Goal: Obtain resource: Obtain resource

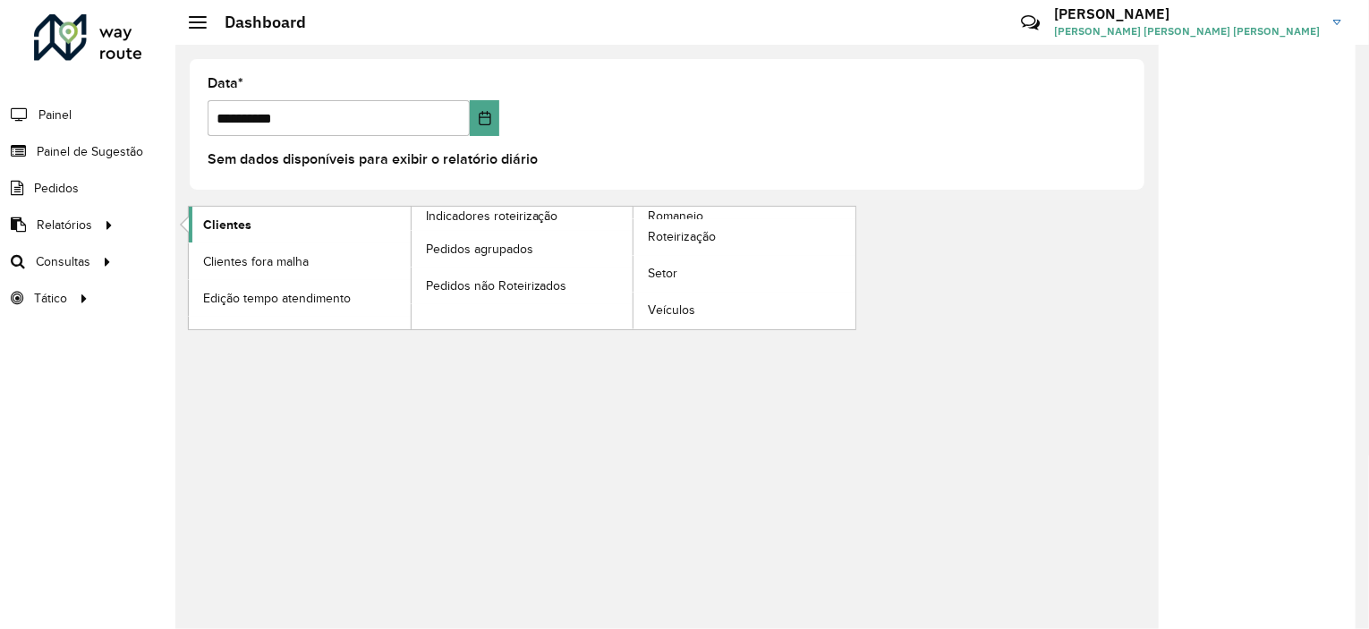
click at [237, 227] on span "Clientes" at bounding box center [227, 225] width 48 height 19
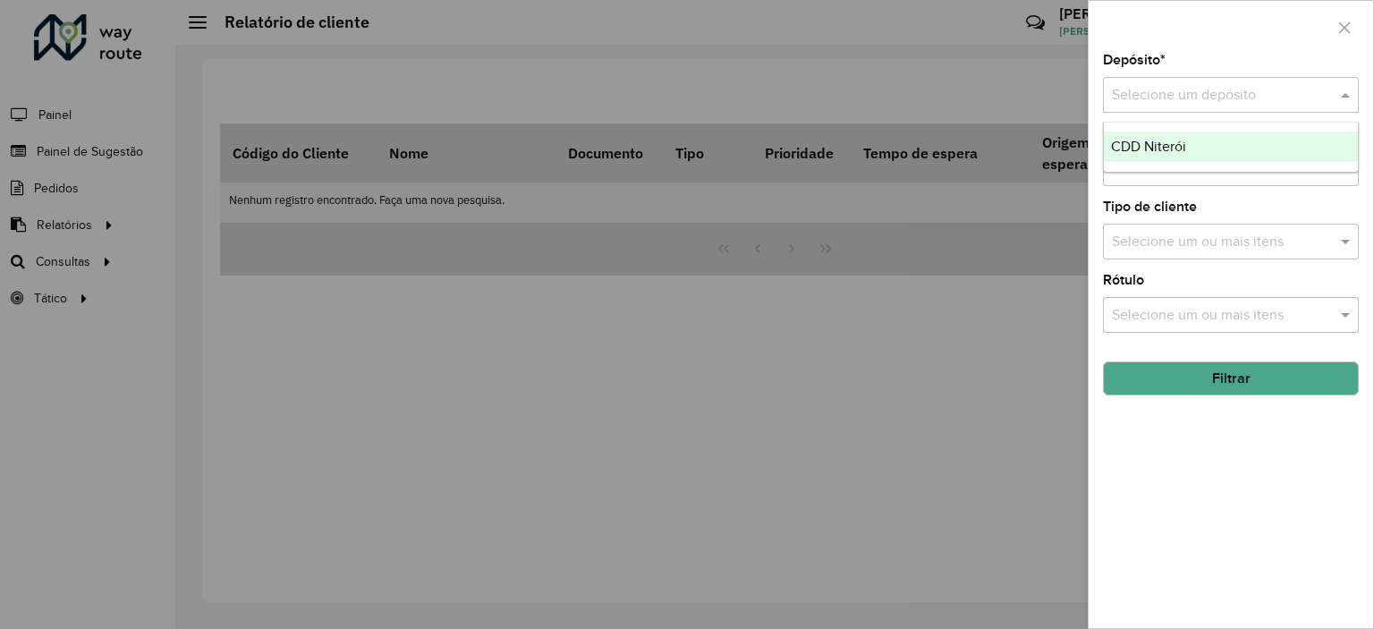
click at [1270, 94] on input "text" at bounding box center [1213, 95] width 202 height 21
click at [1159, 142] on span "CDD Niterói" at bounding box center [1148, 146] width 75 height 15
click at [1157, 165] on input "text" at bounding box center [1221, 168] width 229 height 21
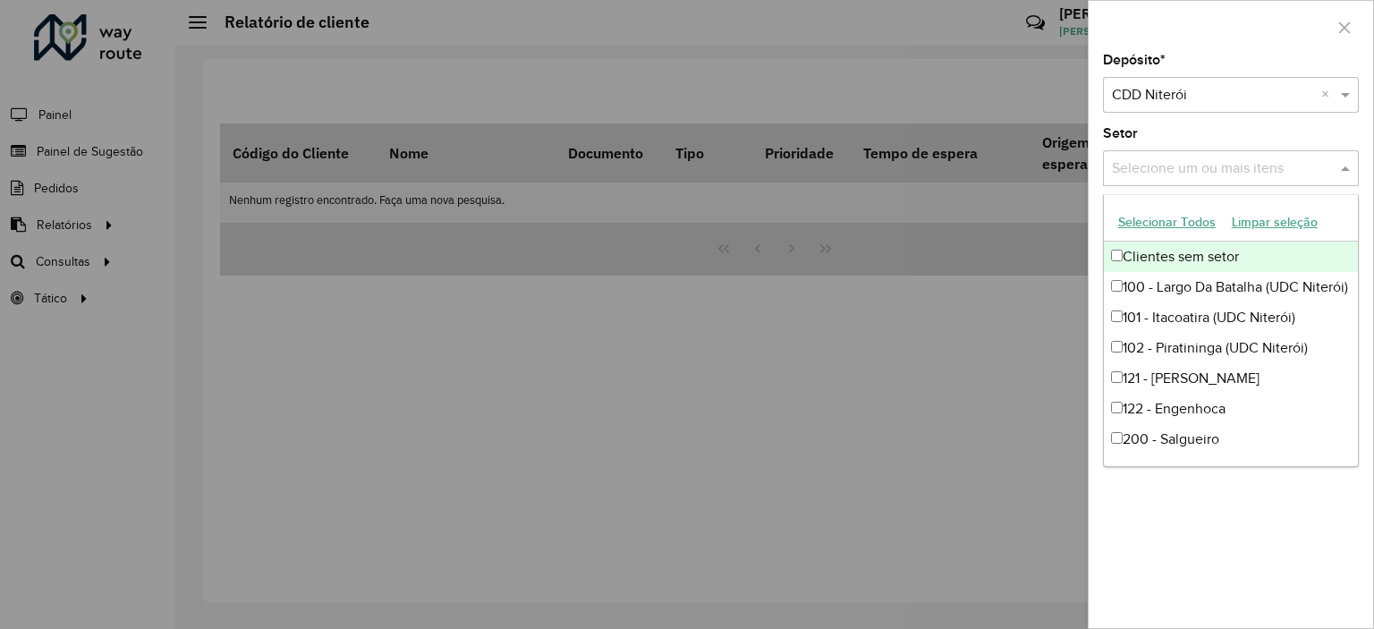
click at [1191, 217] on button "Selecionar Todos" at bounding box center [1167, 222] width 114 height 28
click at [1292, 131] on div "Setor Selecione um ou mais itens 48 itens selecionados ×" at bounding box center [1231, 156] width 256 height 59
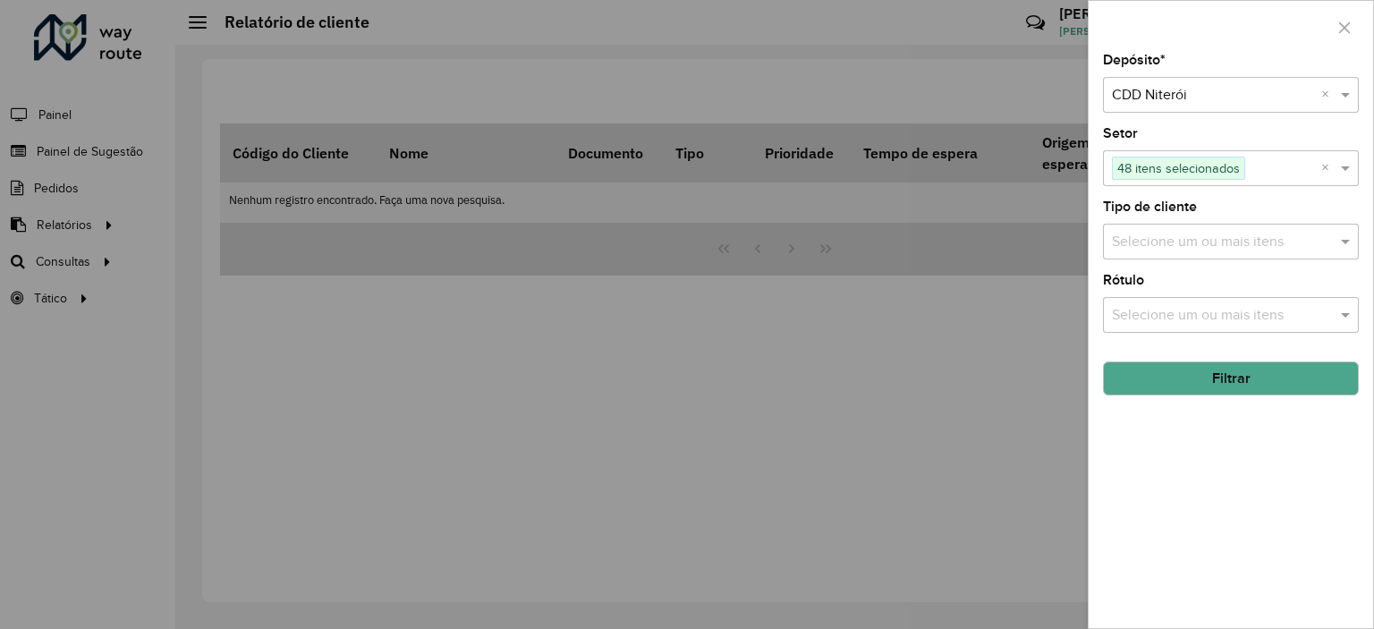
click at [1206, 225] on div "Selecione um ou mais itens" at bounding box center [1231, 242] width 256 height 36
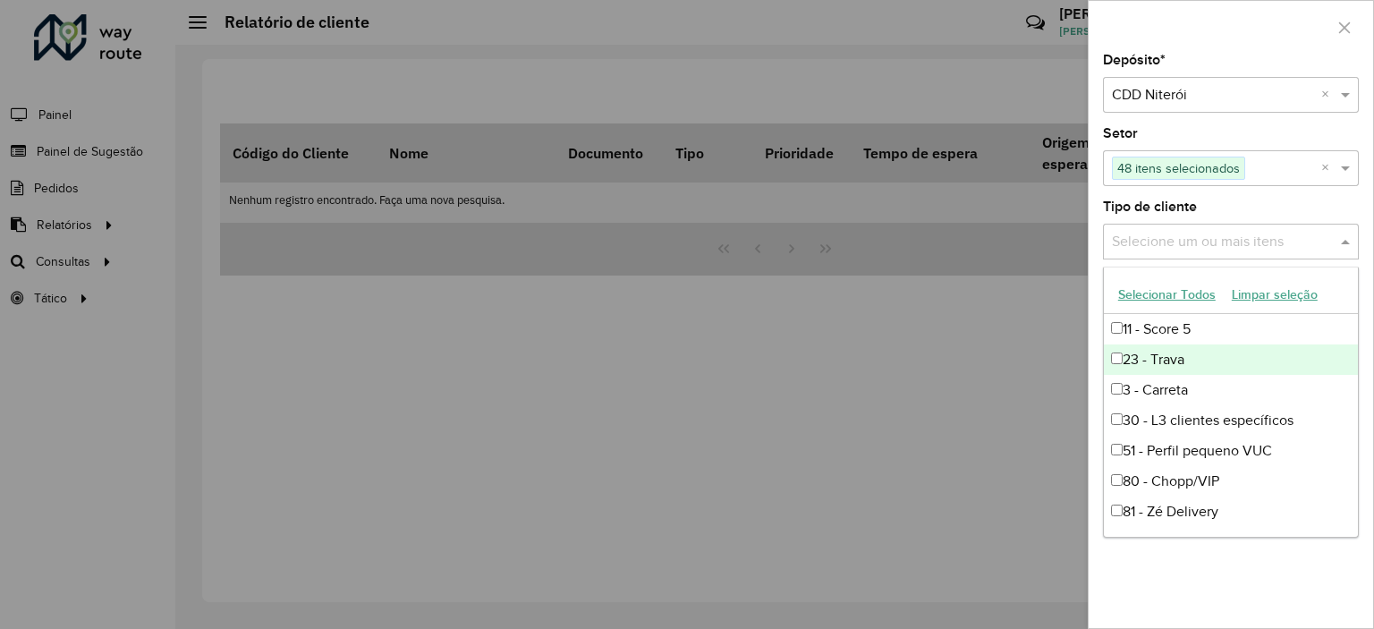
click at [1188, 360] on div "23 - Trava" at bounding box center [1231, 359] width 254 height 30
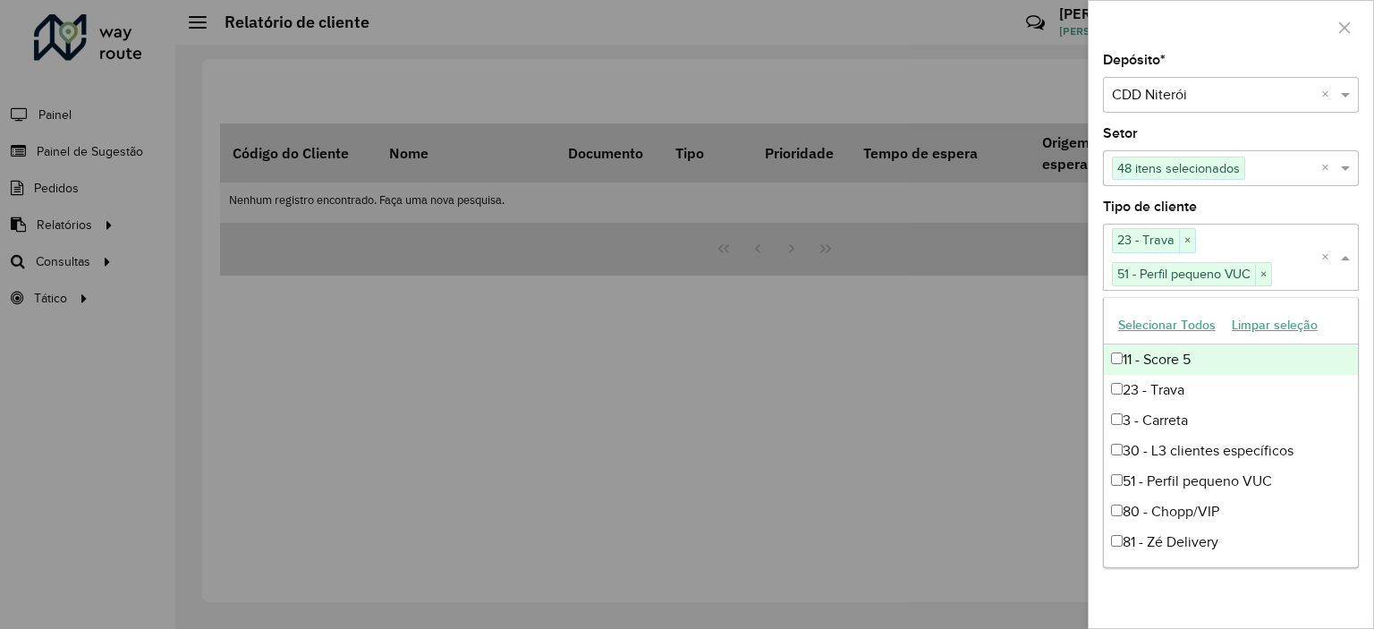
click at [987, 348] on div at bounding box center [687, 314] width 1374 height 629
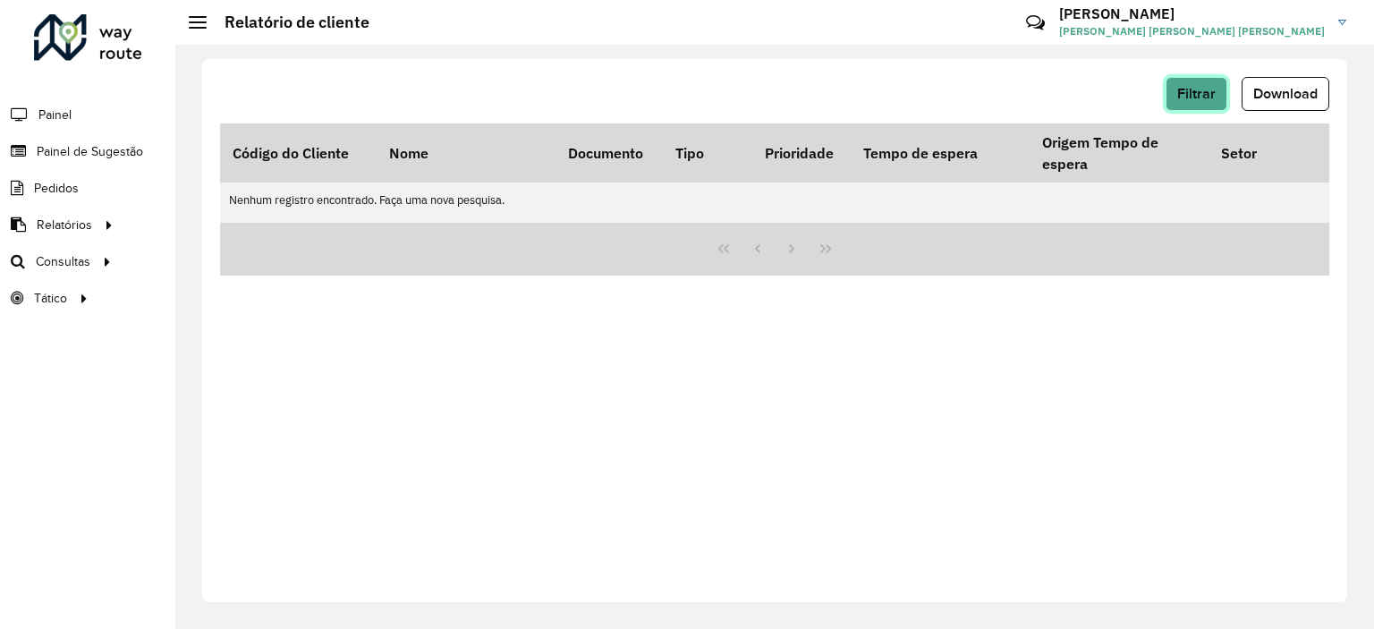
click at [1206, 94] on span "Filtrar" at bounding box center [1196, 93] width 38 height 15
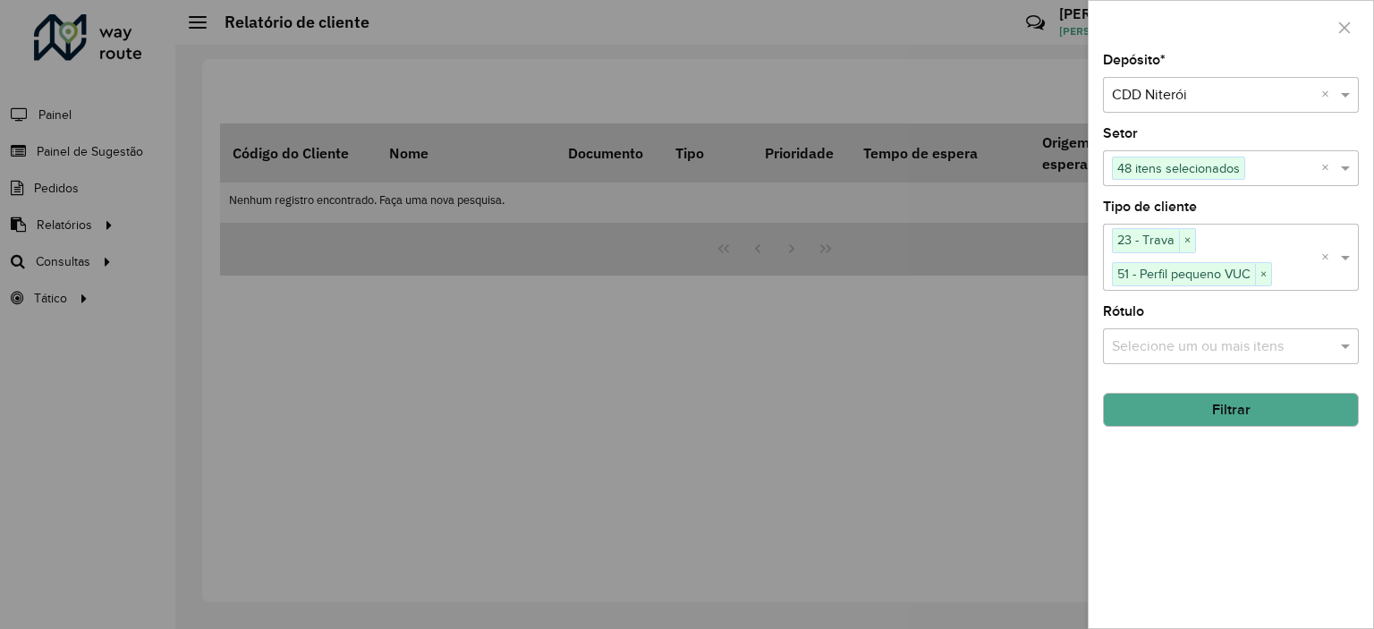
click at [1228, 344] on input "text" at bounding box center [1221, 345] width 229 height 21
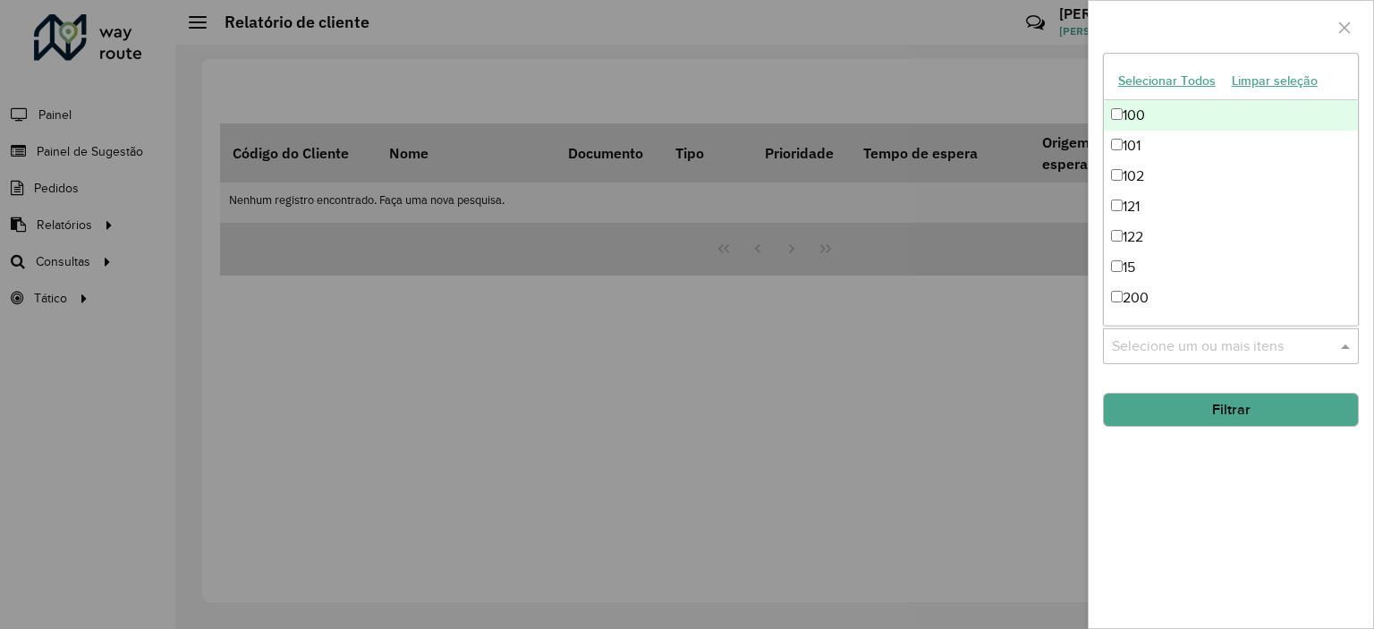
click at [1228, 344] on input "text" at bounding box center [1221, 345] width 229 height 21
click at [1207, 496] on div "Depósito * Selecione um depósito × CDD Niterói × Setor Selecione um ou mais ite…" at bounding box center [1231, 341] width 284 height 574
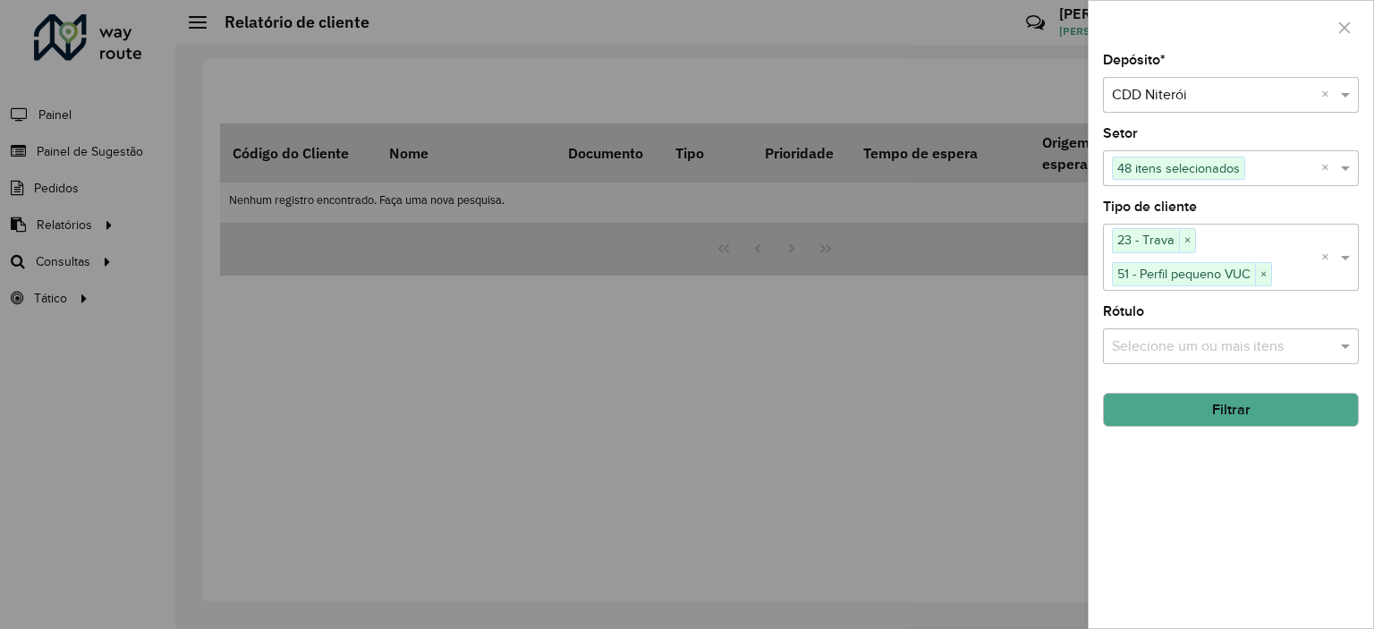
click at [1216, 411] on button "Filtrar" at bounding box center [1231, 410] width 256 height 34
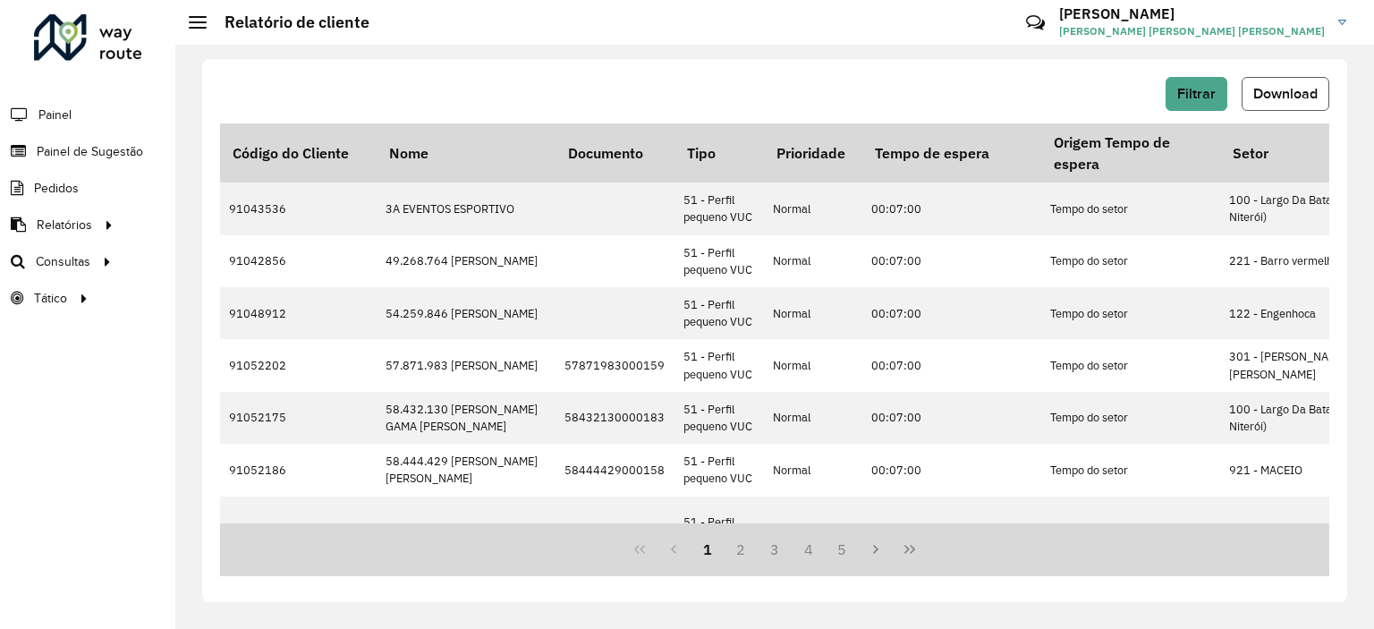
click at [1284, 98] on span "Download" at bounding box center [1285, 93] width 64 height 15
click at [1208, 96] on span "Filtrar" at bounding box center [1196, 93] width 38 height 15
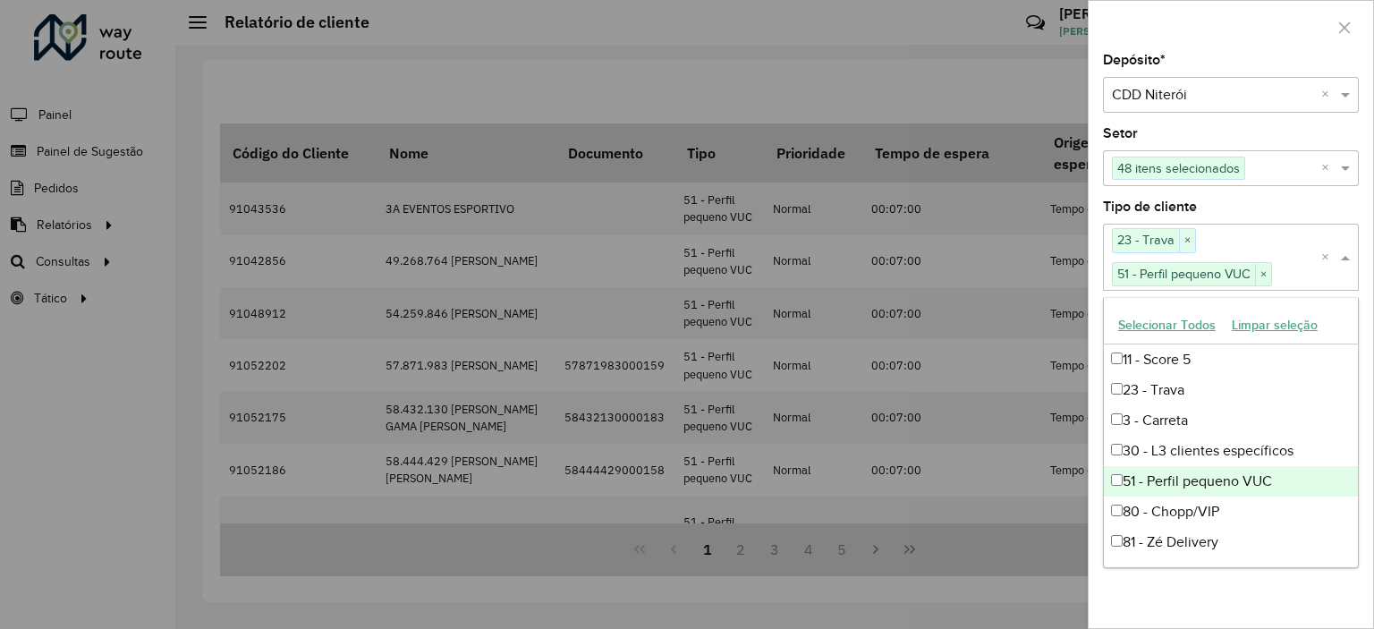
click at [1345, 260] on span at bounding box center [1347, 257] width 22 height 21
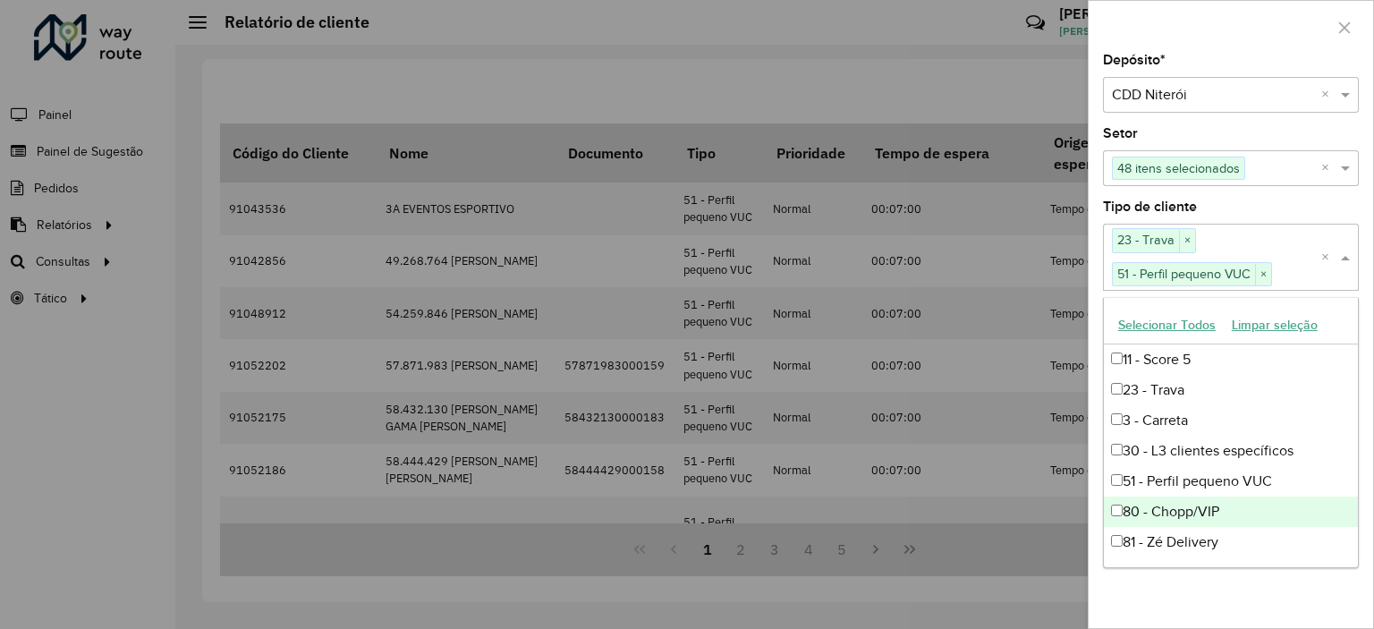
click at [1056, 582] on div at bounding box center [687, 314] width 1374 height 629
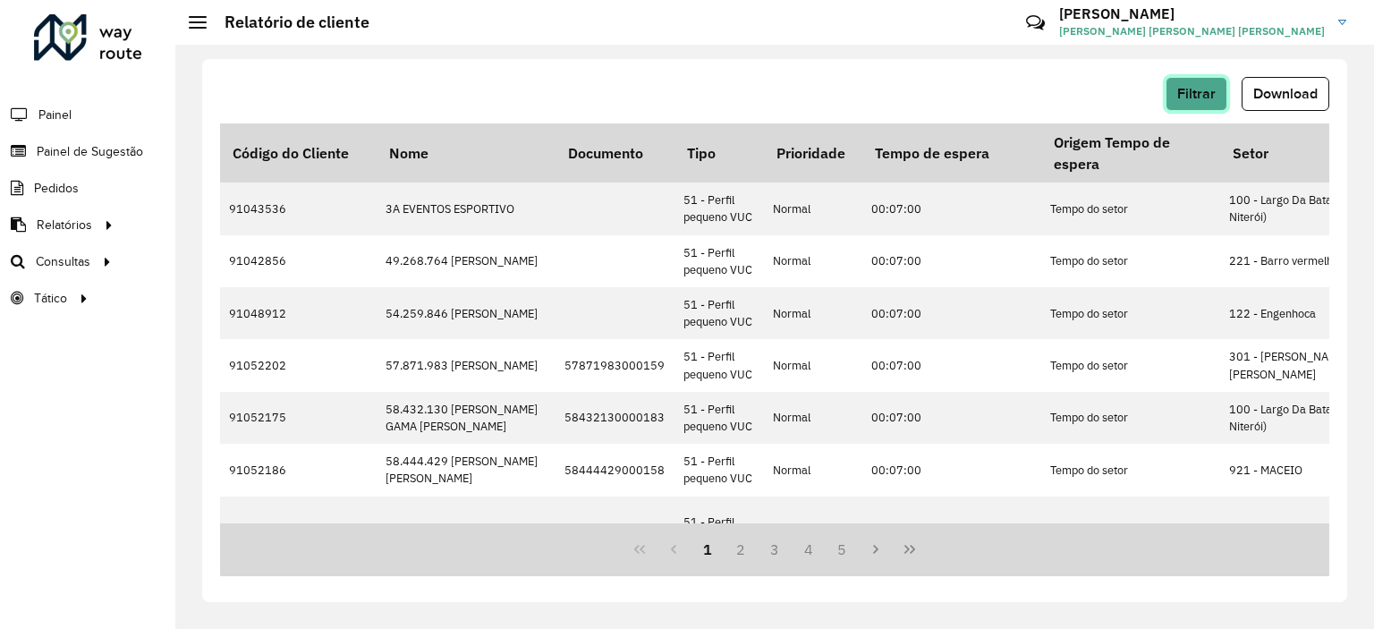
click at [1204, 89] on span "Filtrar" at bounding box center [1196, 93] width 38 height 15
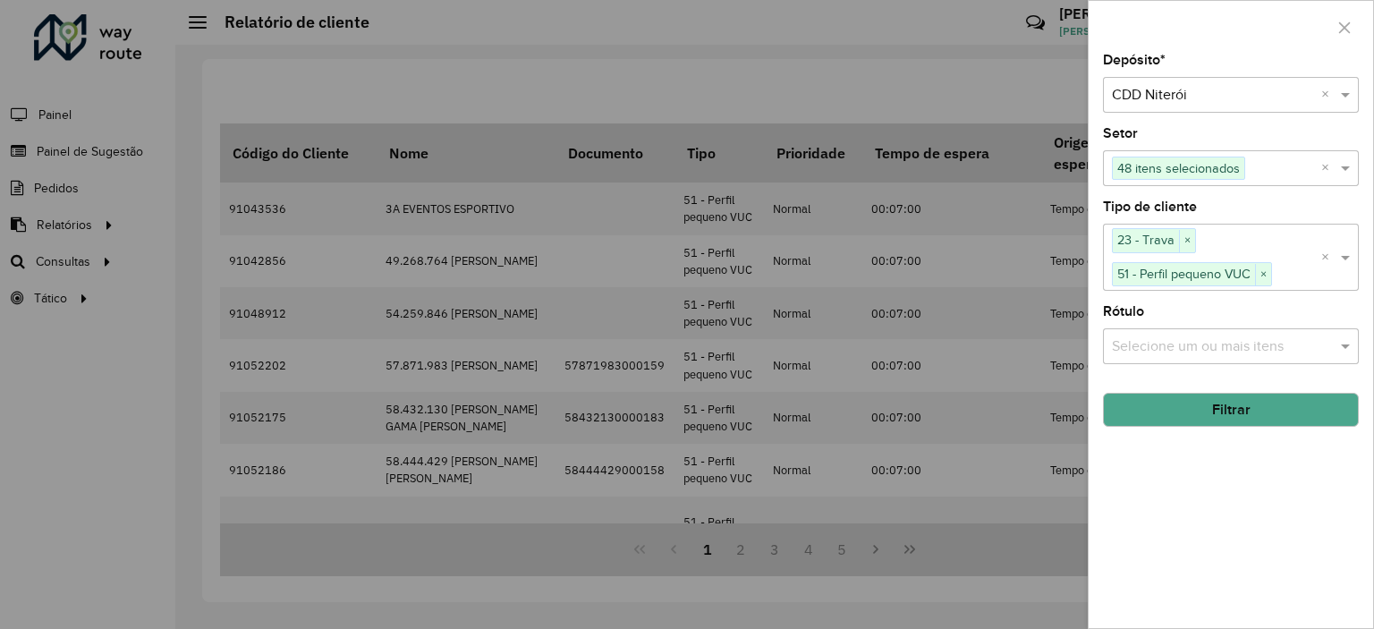
click at [1242, 338] on input "text" at bounding box center [1221, 345] width 229 height 21
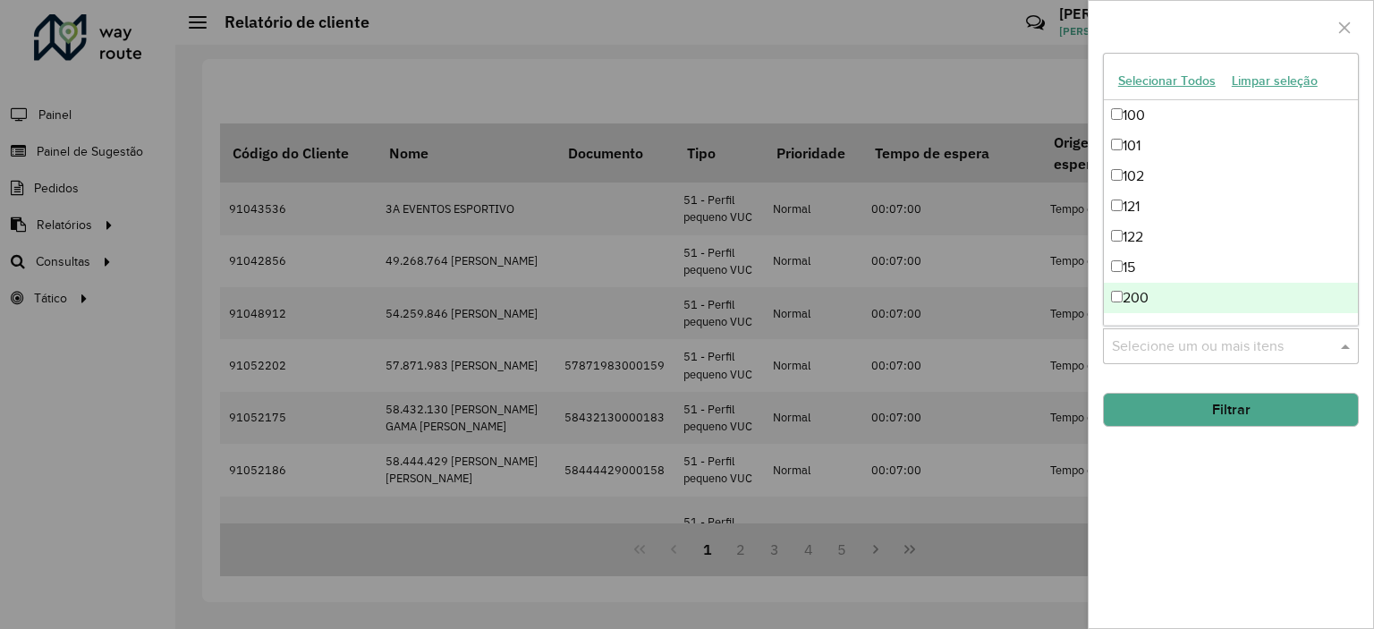
click at [1188, 378] on hb-field-button "Filtrar" at bounding box center [1231, 402] width 256 height 48
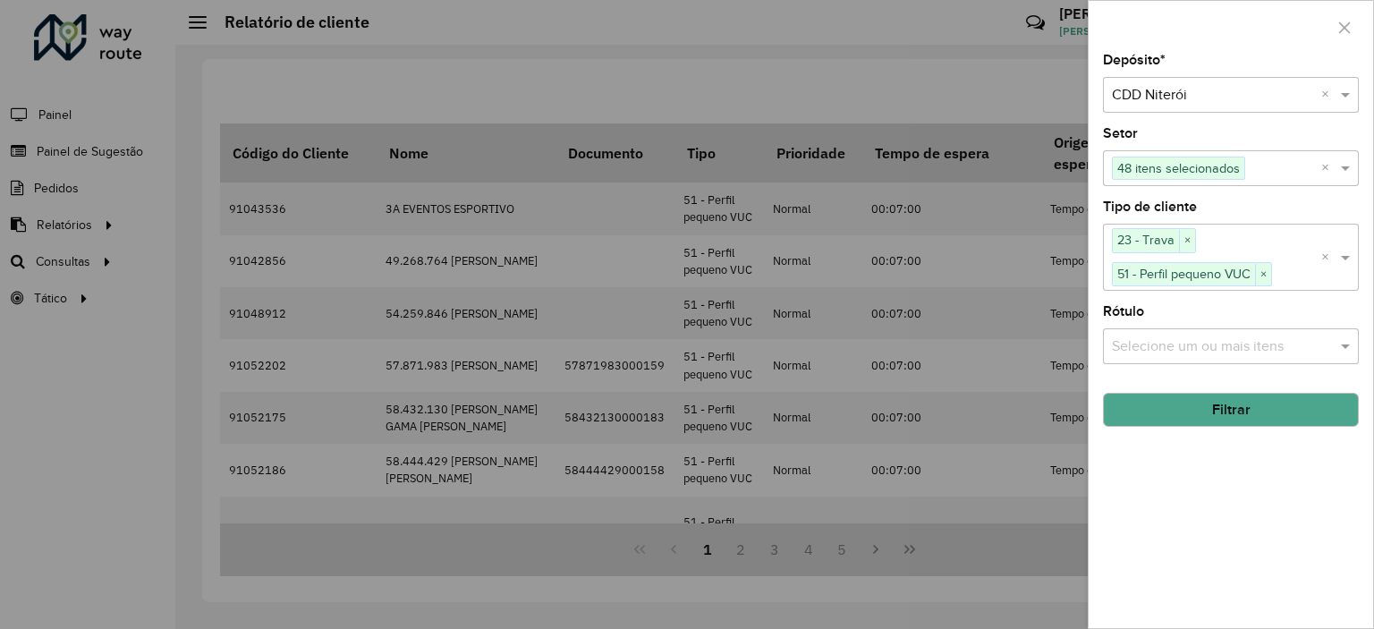
click at [1016, 602] on div at bounding box center [687, 314] width 1374 height 629
